Goal: Task Accomplishment & Management: Manage account settings

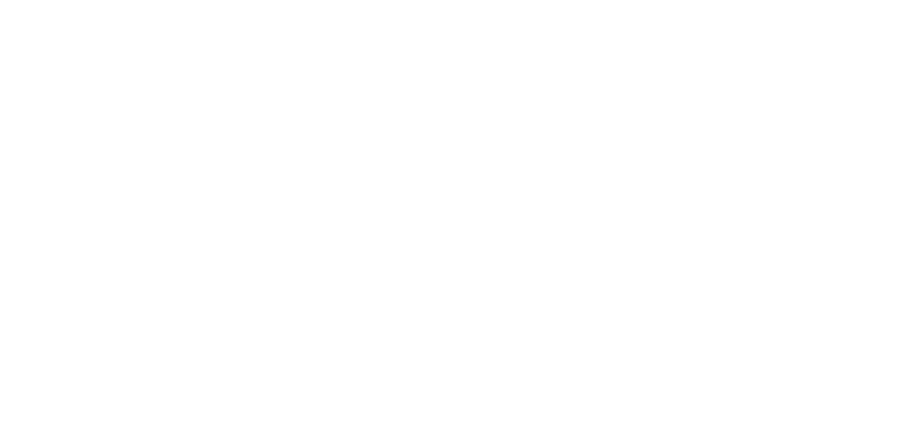
select select "*"
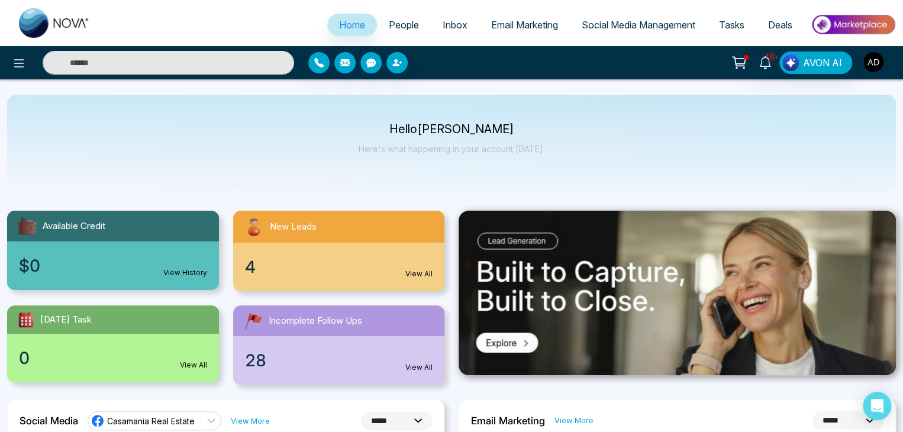
click at [872, 69] on img "button" at bounding box center [873, 62] width 20 height 20
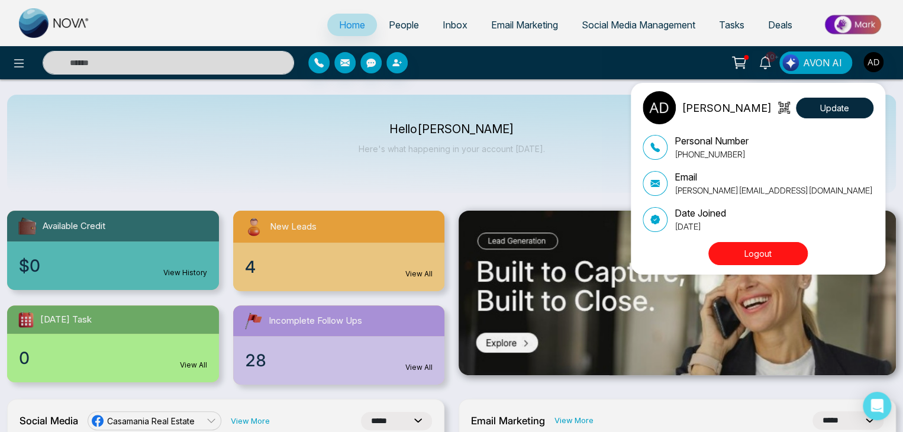
click at [527, 85] on div "[PERSON_NAME] Update Personal Number [PHONE_NUMBER] Email [PERSON_NAME][EMAIL_A…" at bounding box center [451, 216] width 903 height 432
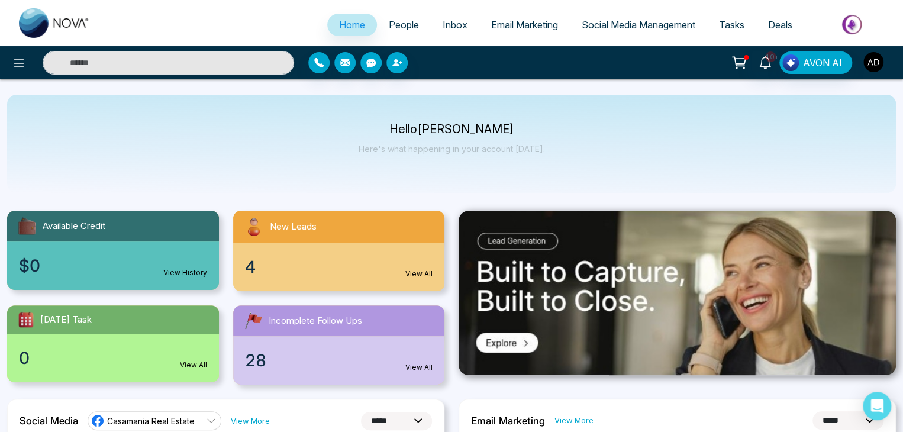
click at [874, 61] on img "button" at bounding box center [873, 62] width 20 height 20
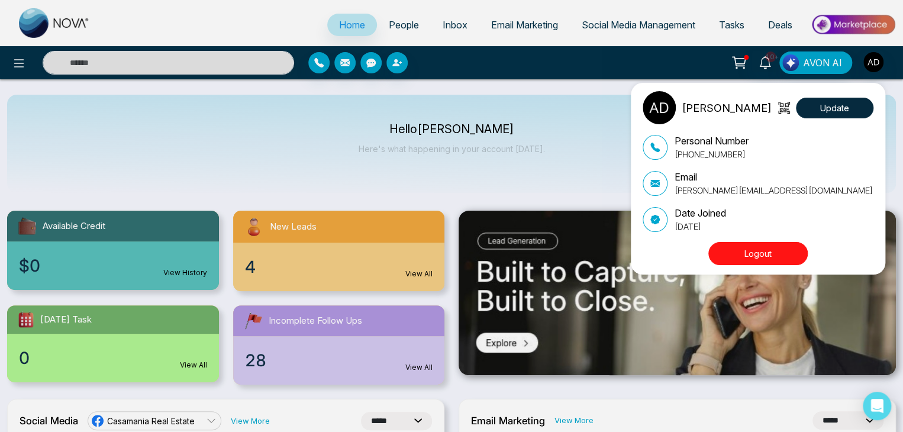
click at [714, 189] on p "[PERSON_NAME][EMAIL_ADDRESS][DOMAIN_NAME]" at bounding box center [773, 190] width 198 height 12
click at [745, 250] on button "Logout" at bounding box center [757, 253] width 99 height 23
